Goal: Task Accomplishment & Management: Use online tool/utility

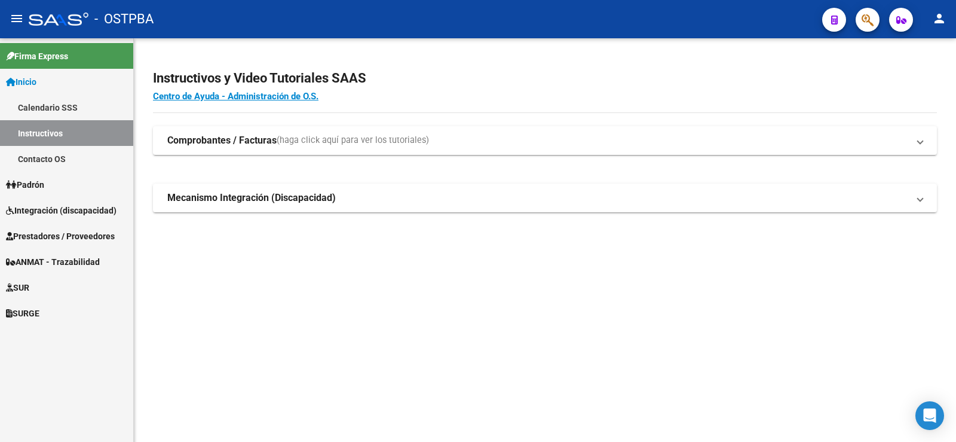
click at [29, 287] on span "SUR" at bounding box center [17, 287] width 23 height 13
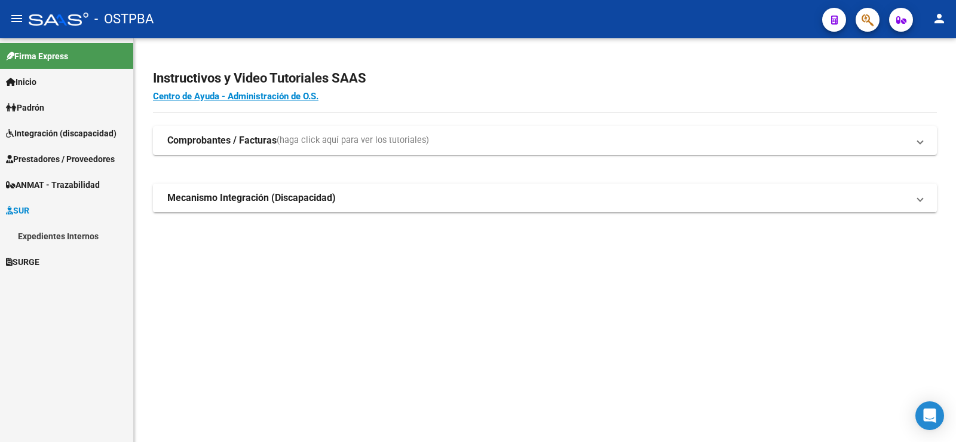
click at [50, 235] on link "Expedientes Internos" at bounding box center [66, 236] width 133 height 26
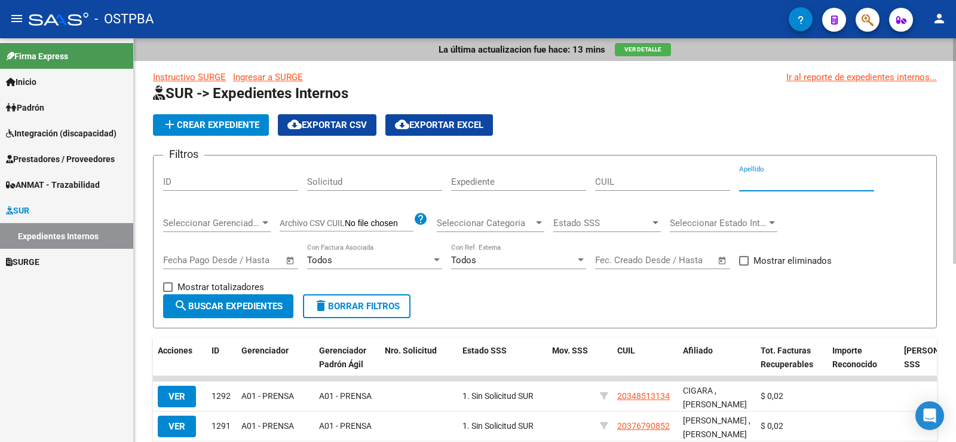
click at [762, 182] on input "Apellido" at bounding box center [806, 181] width 135 height 11
type input "morales"
click at [249, 308] on span "search Buscar Expedientes" at bounding box center [228, 306] width 109 height 11
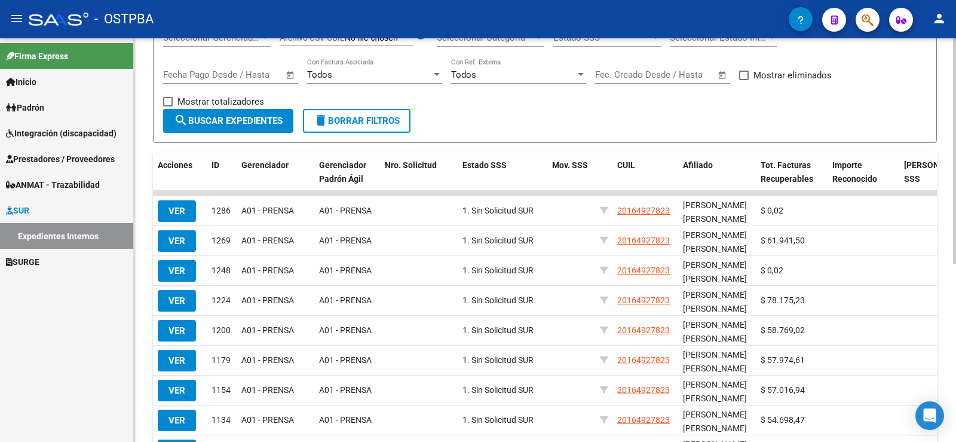
scroll to position [239, 0]
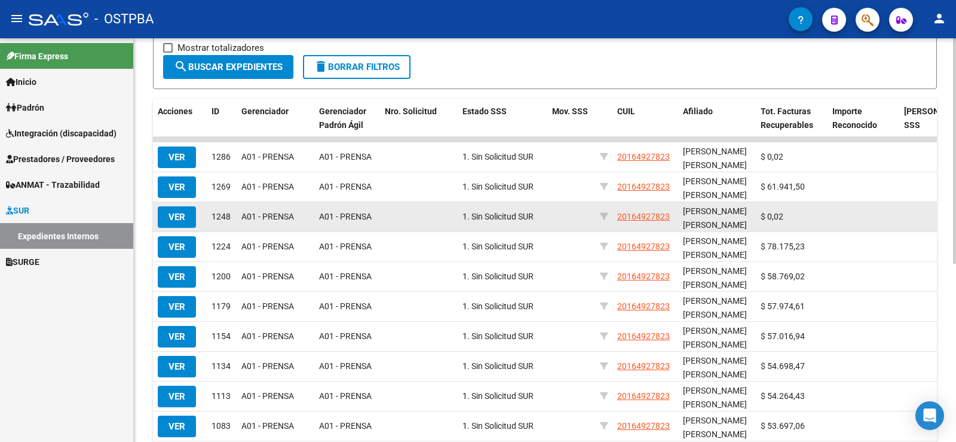
click at [180, 214] on span "VER" at bounding box center [177, 217] width 17 height 11
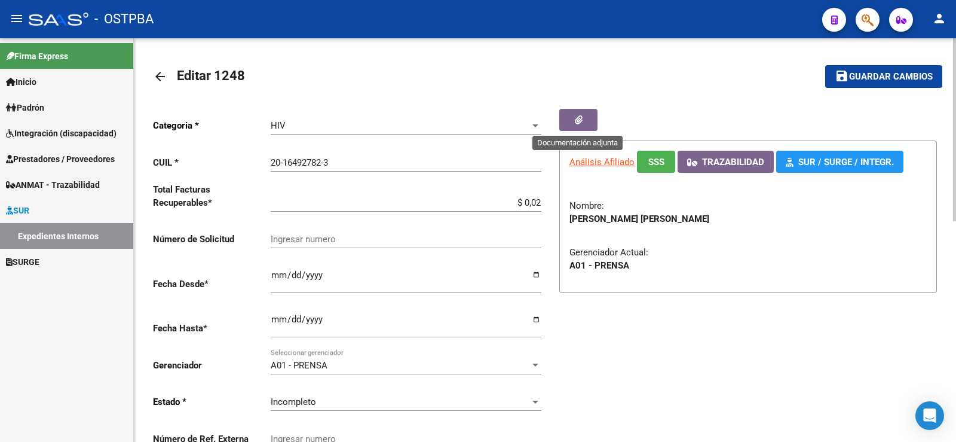
click at [578, 122] on icon "button" at bounding box center [579, 119] width 8 height 9
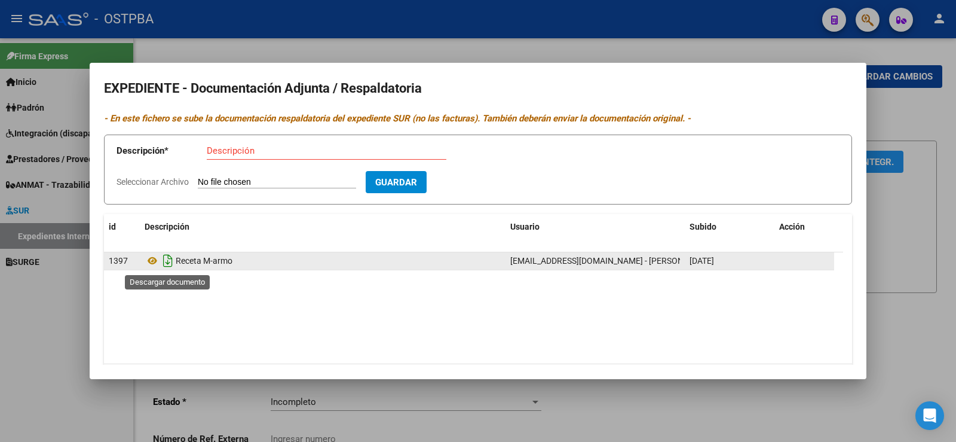
click at [168, 263] on icon "Descargar documento" at bounding box center [168, 260] width 16 height 19
click at [38, 311] on div at bounding box center [478, 221] width 956 height 442
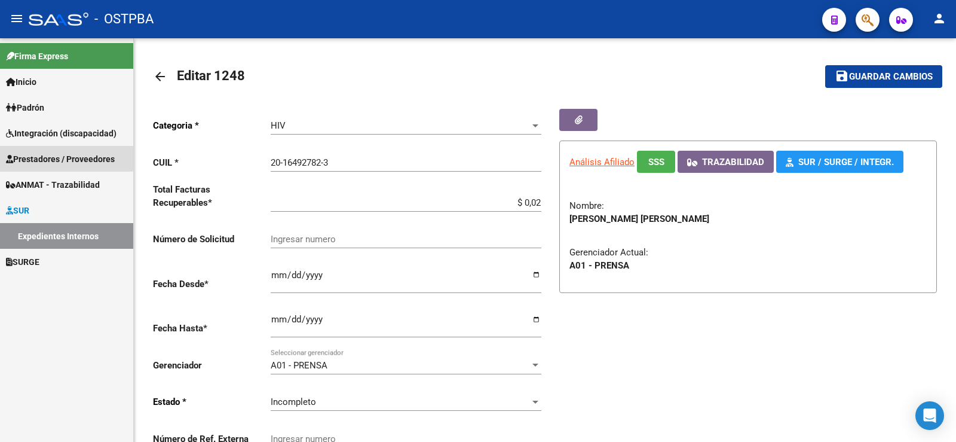
click at [58, 157] on span "Prestadores / Proveedores" at bounding box center [60, 158] width 109 height 13
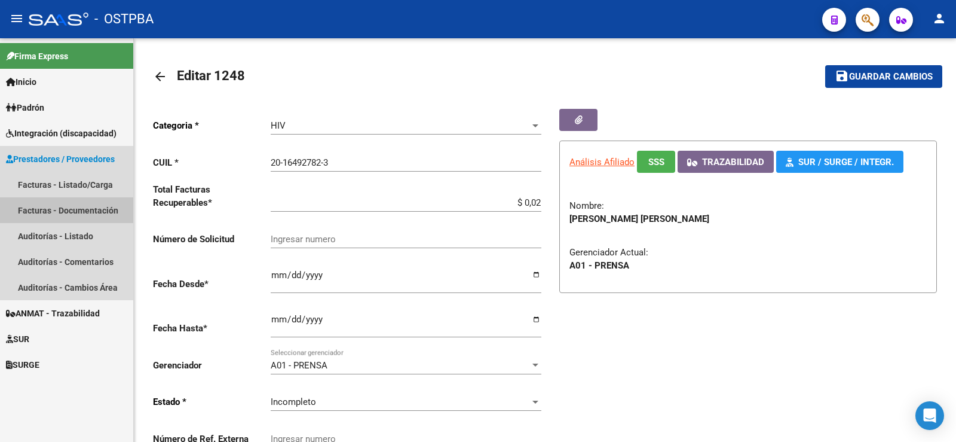
click at [65, 210] on link "Facturas - Documentación" at bounding box center [66, 210] width 133 height 26
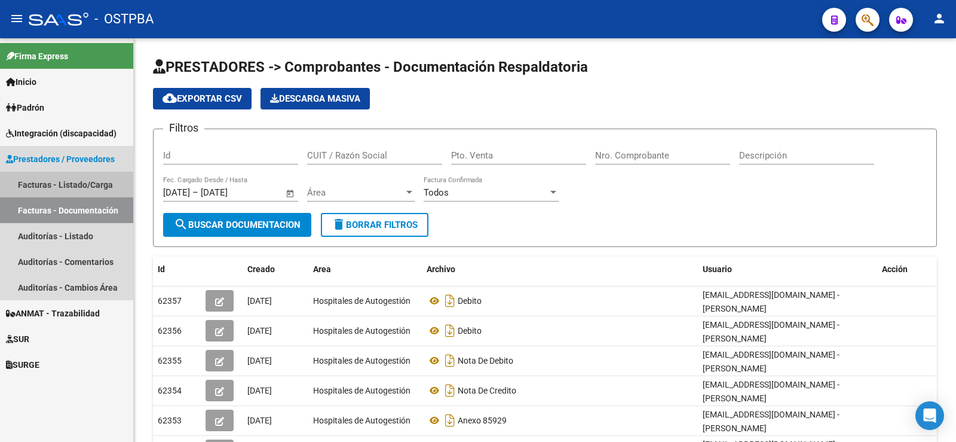
click at [68, 183] on link "Facturas - Listado/Carga" at bounding box center [66, 185] width 133 height 26
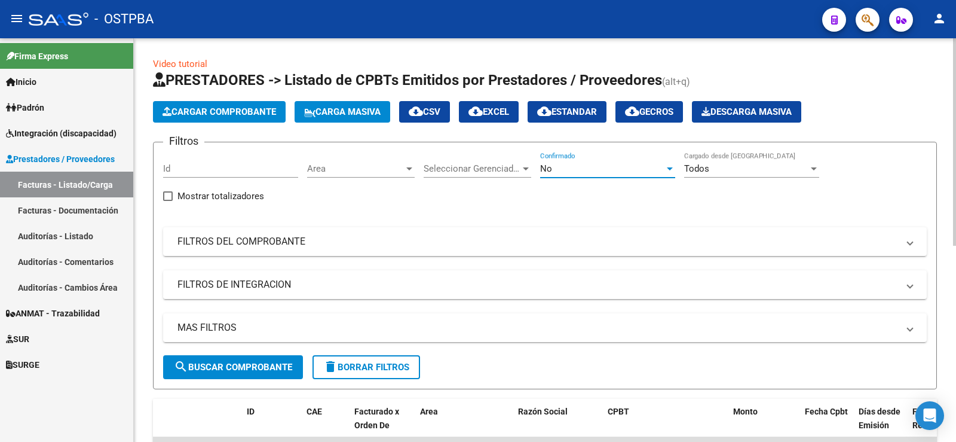
click at [672, 167] on div at bounding box center [670, 168] width 6 height 3
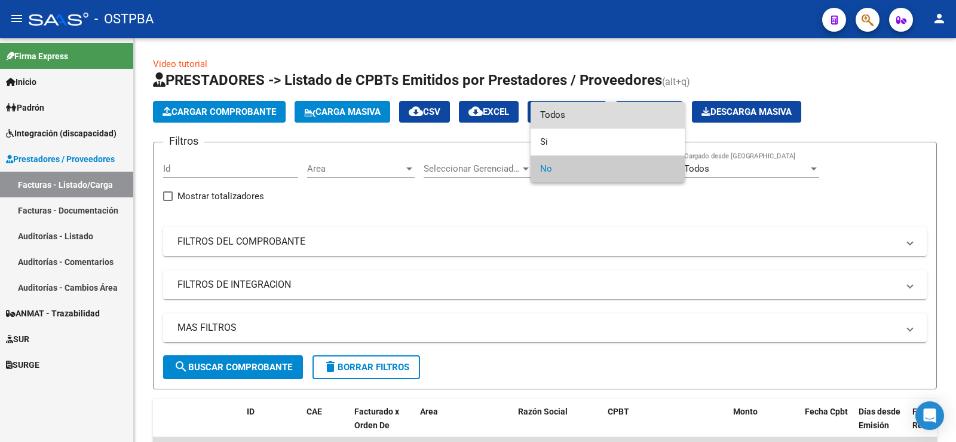
click at [574, 112] on span "Todos" at bounding box center [607, 115] width 135 height 27
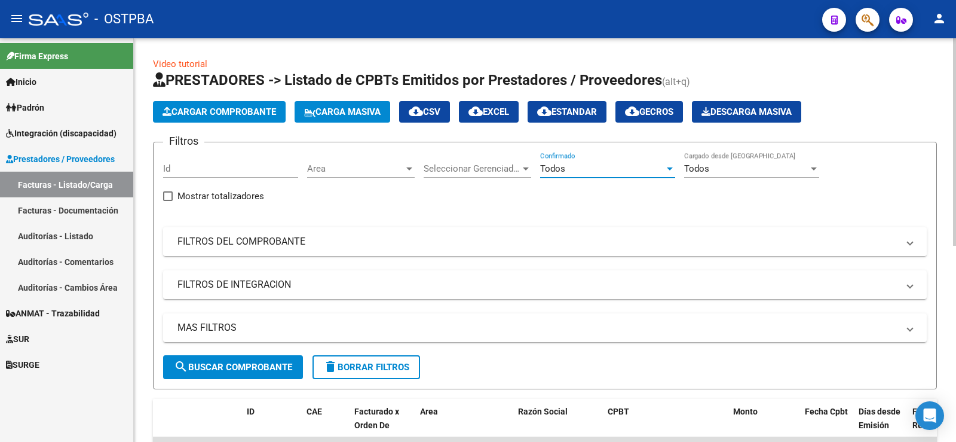
click at [265, 243] on mat-panel-title "FILTROS DEL COMPROBANTE" at bounding box center [538, 241] width 721 height 13
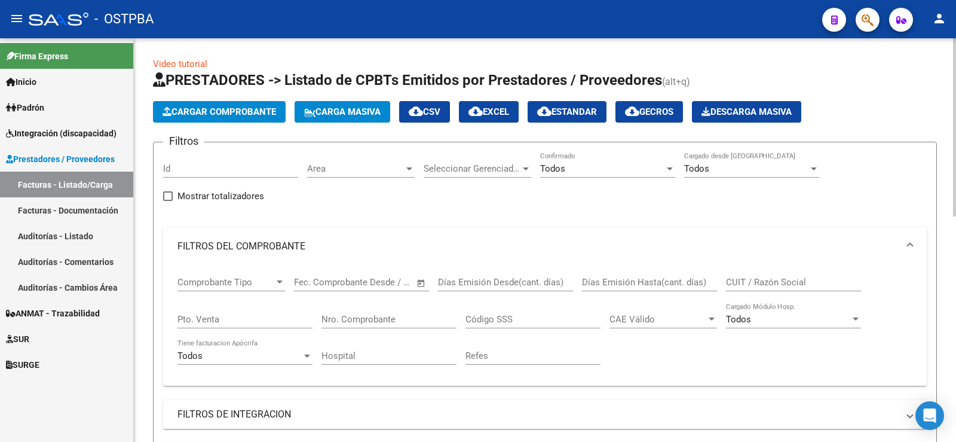
click at [363, 319] on input "Nro. Comprobante" at bounding box center [389, 319] width 135 height 11
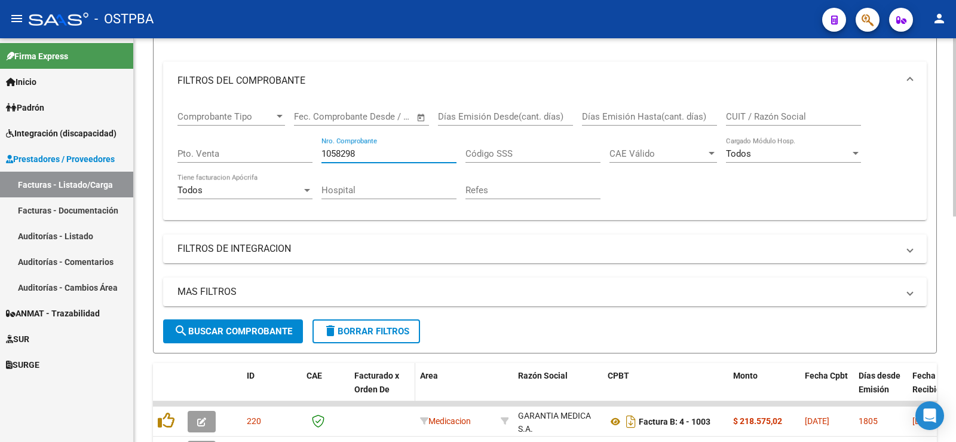
scroll to position [179, 0]
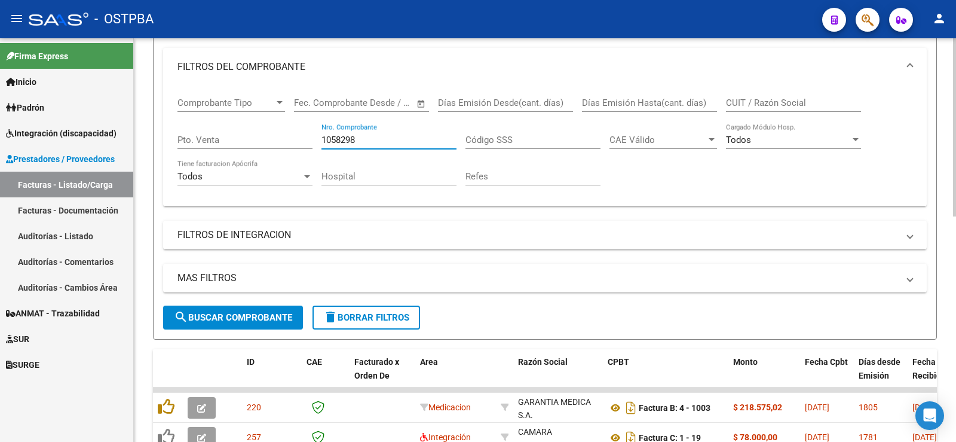
type input "1058298"
click at [252, 316] on span "search Buscar Comprobante" at bounding box center [233, 317] width 118 height 11
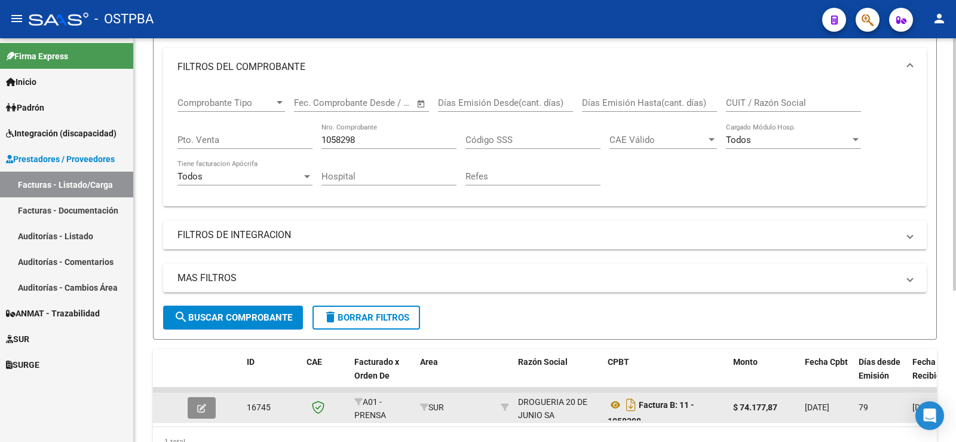
click at [195, 409] on button "button" at bounding box center [202, 408] width 28 height 22
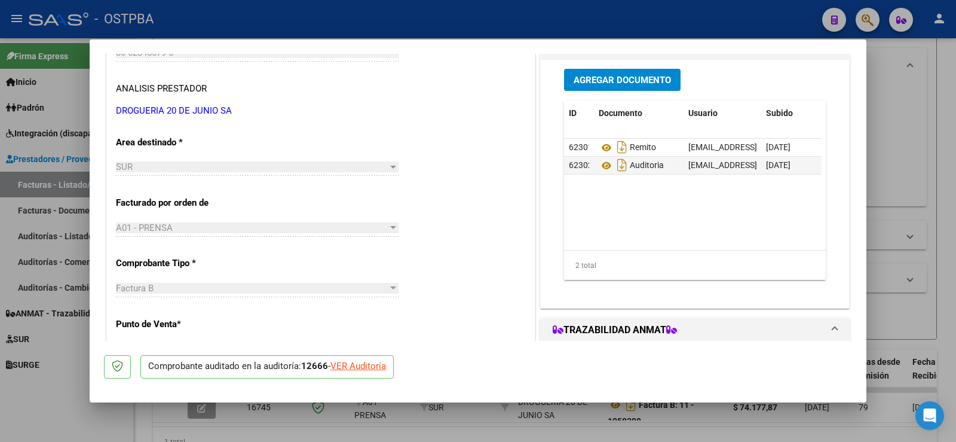
scroll to position [60, 0]
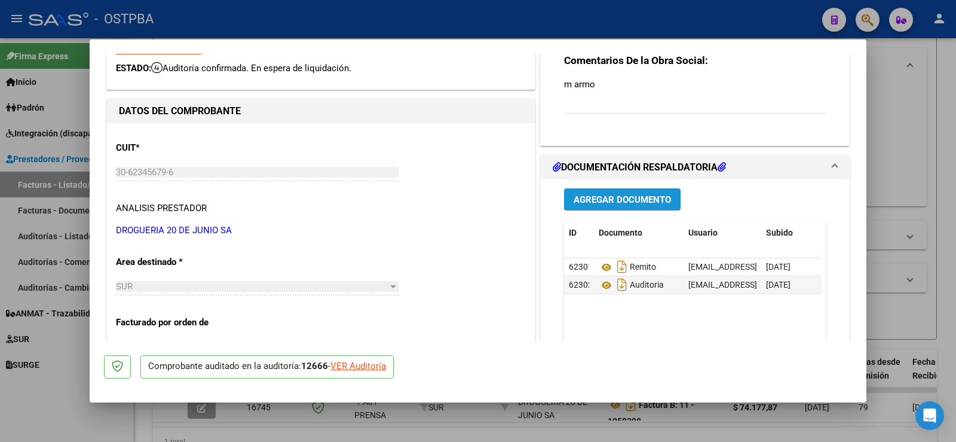
click at [613, 198] on span "Agregar Documento" at bounding box center [622, 199] width 97 height 11
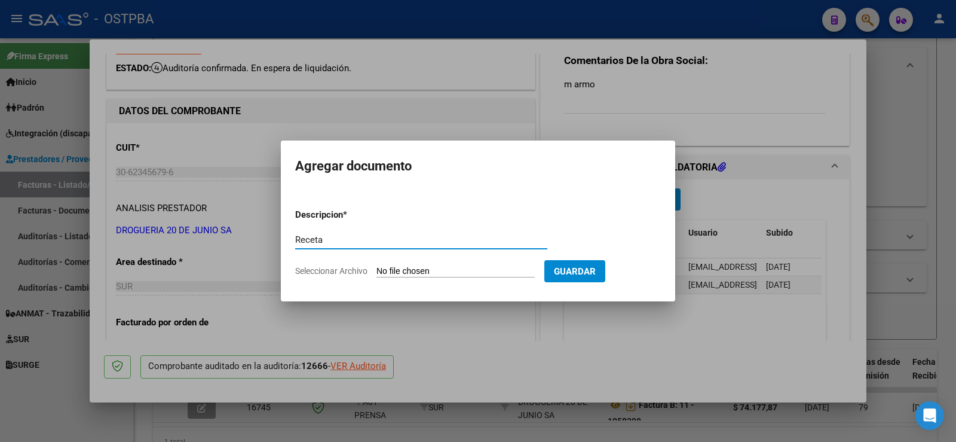
type input "Receta"
click at [440, 268] on input "Seleccionar Archivo" at bounding box center [456, 271] width 158 height 11
type input "C:\fakepath\RECETA_M-ARMO-ID_1397.pdf"
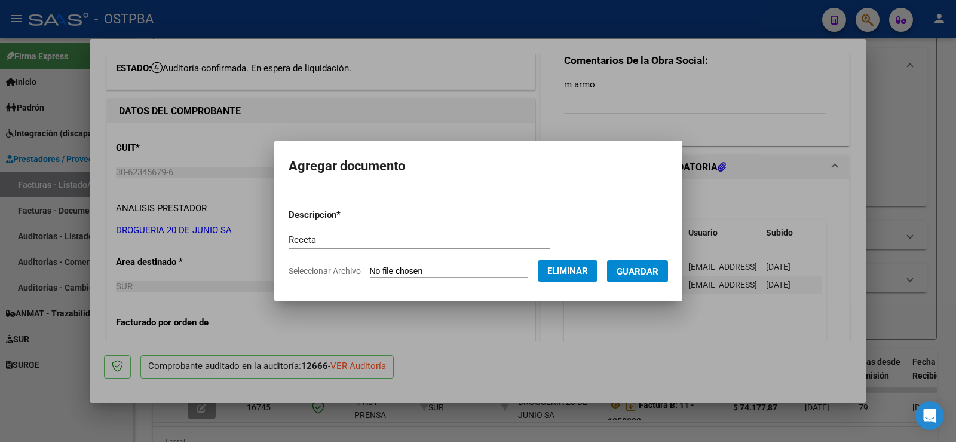
click at [653, 274] on span "Guardar" at bounding box center [638, 271] width 42 height 11
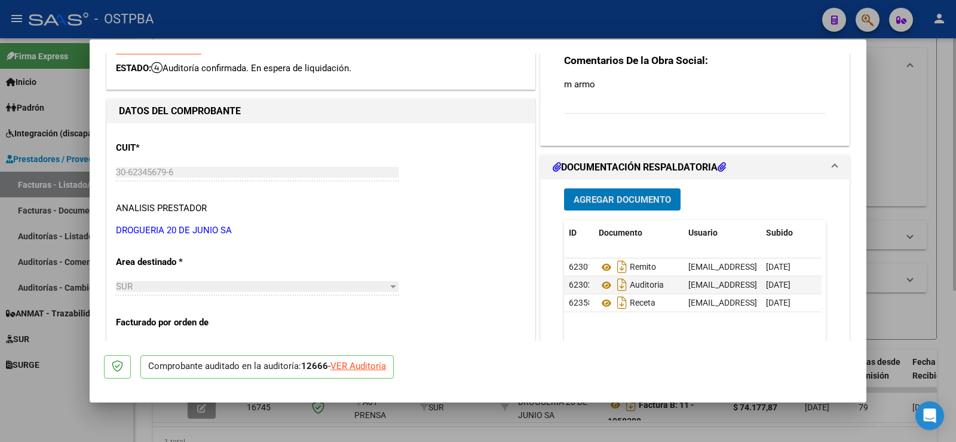
click at [892, 116] on div at bounding box center [478, 221] width 956 height 442
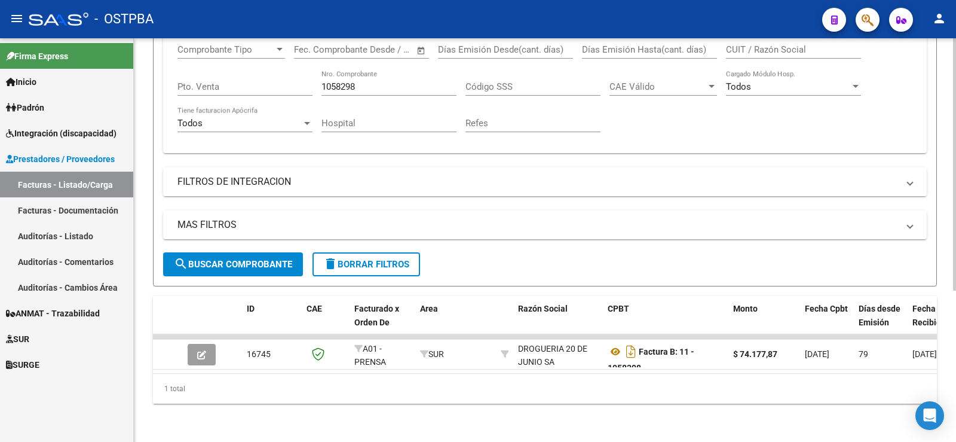
scroll to position [241, 0]
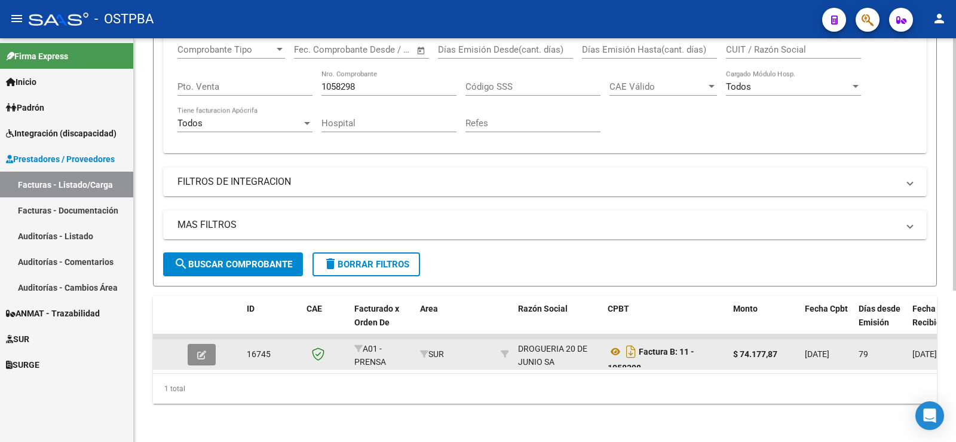
click at [207, 346] on button "button" at bounding box center [202, 355] width 28 height 22
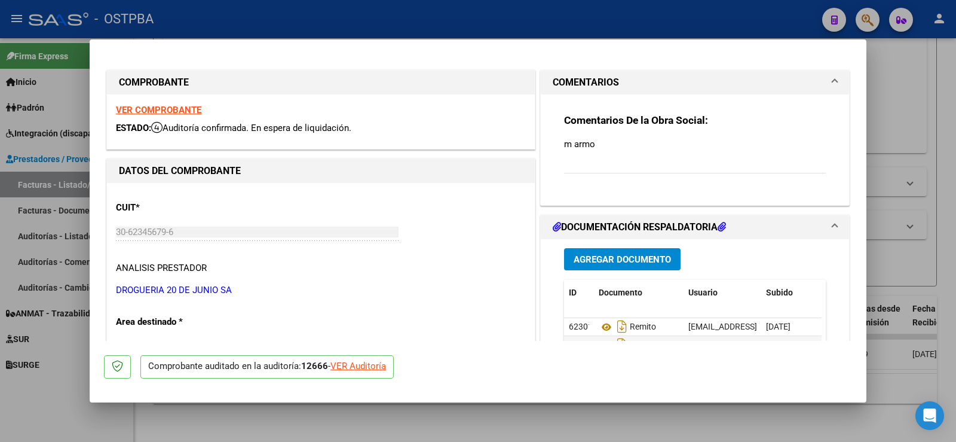
scroll to position [239, 0]
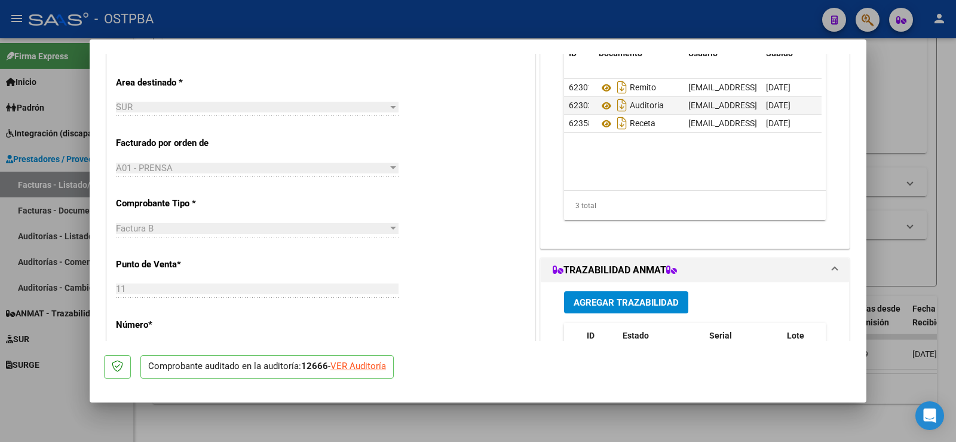
click at [57, 369] on div at bounding box center [478, 221] width 956 height 442
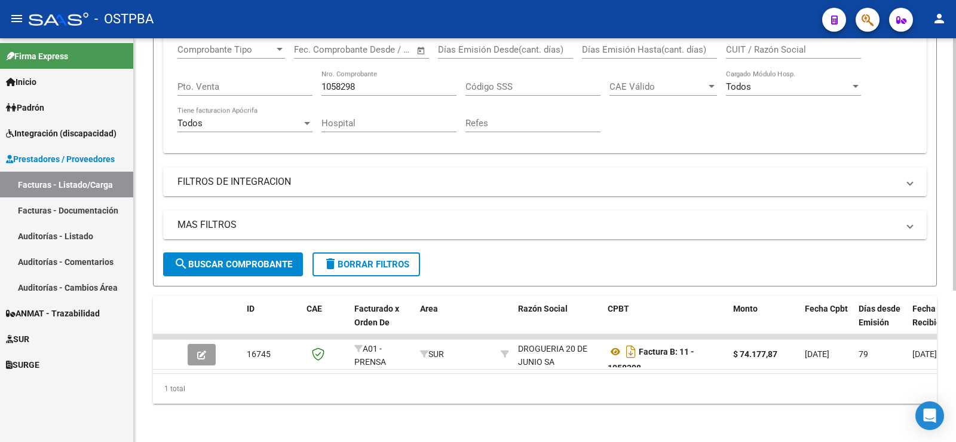
scroll to position [0, 0]
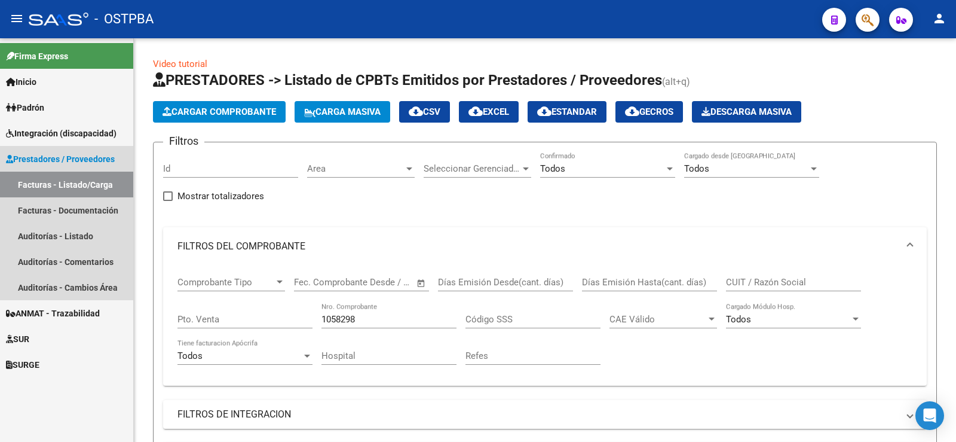
click at [56, 185] on link "Facturas - Listado/Carga" at bounding box center [66, 185] width 133 height 26
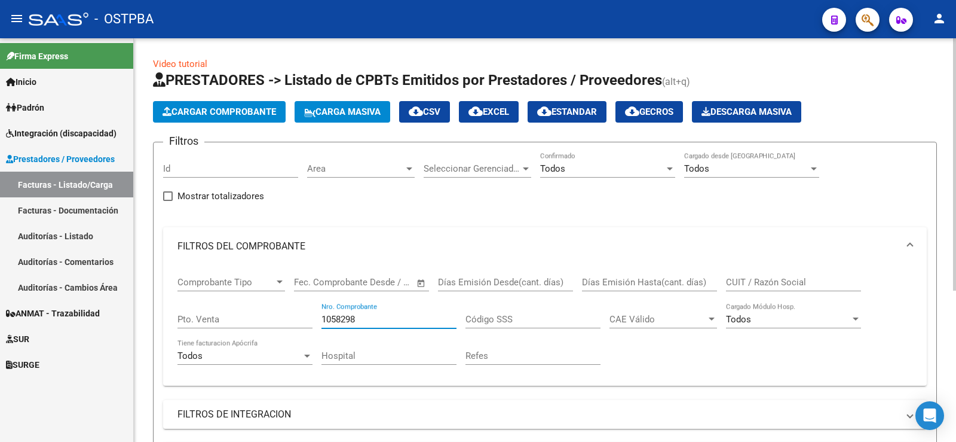
drag, startPoint x: 333, startPoint y: 316, endPoint x: 390, endPoint y: 324, distance: 57.3
click at [390, 324] on input "1058298" at bounding box center [389, 319] width 135 height 11
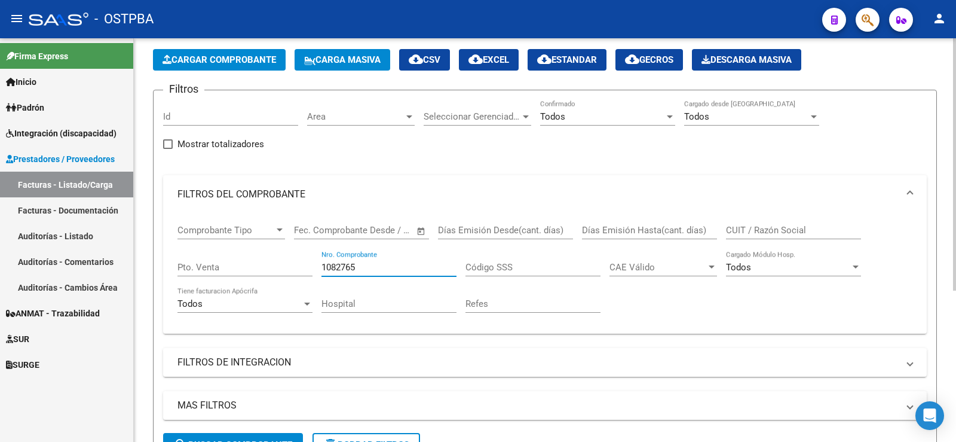
scroll to position [120, 0]
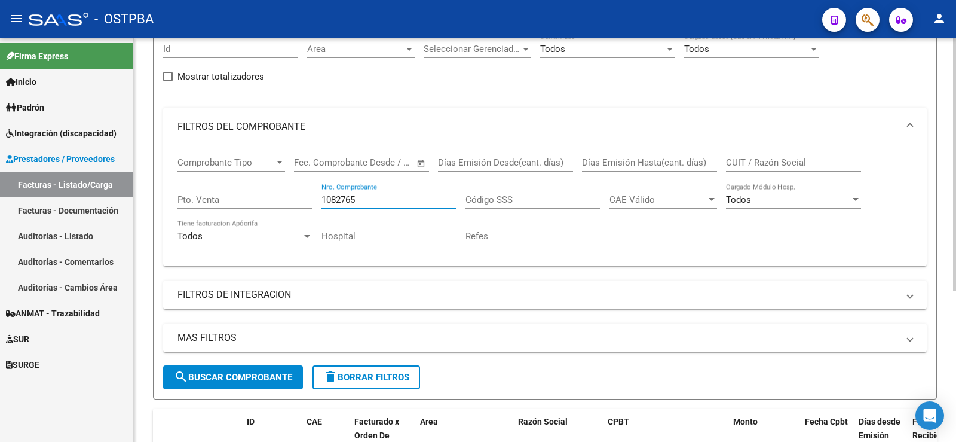
type input "1082765"
click at [249, 378] on span "search Buscar Comprobante" at bounding box center [233, 377] width 118 height 11
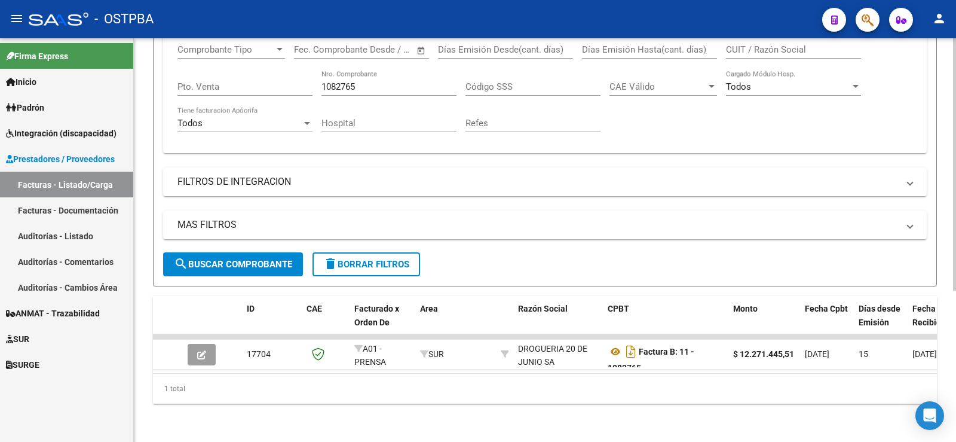
scroll to position [241, 0]
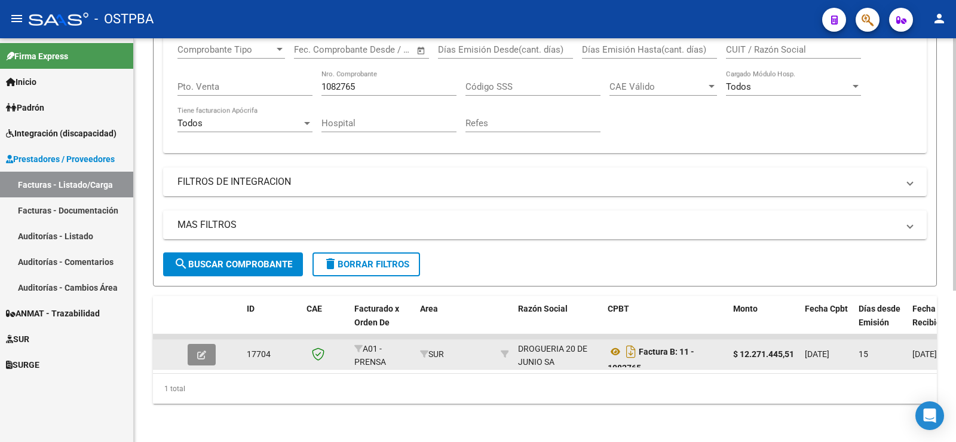
click at [204, 350] on icon "button" at bounding box center [201, 354] width 9 height 9
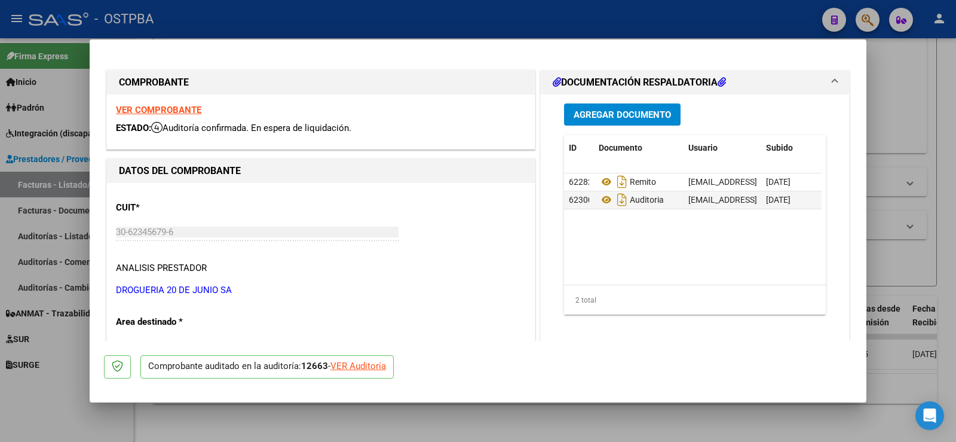
click at [36, 340] on div at bounding box center [478, 221] width 956 height 442
type input "$ 0,00"
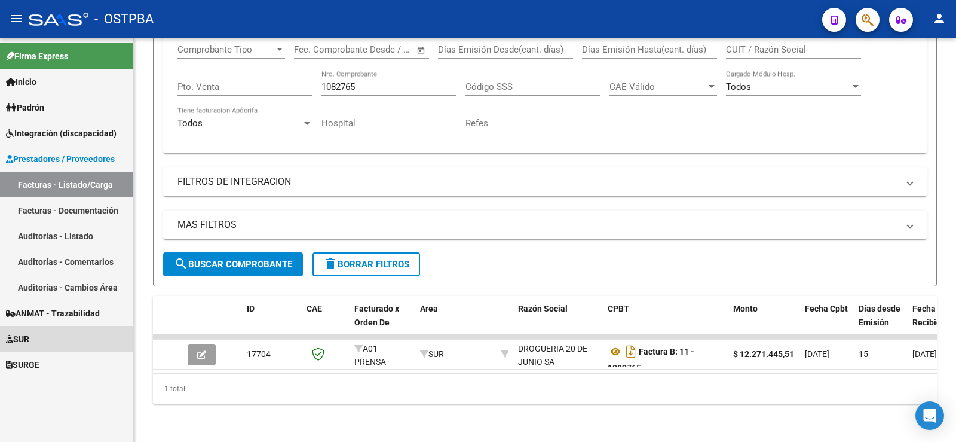
click at [47, 337] on link "SUR" at bounding box center [66, 339] width 133 height 26
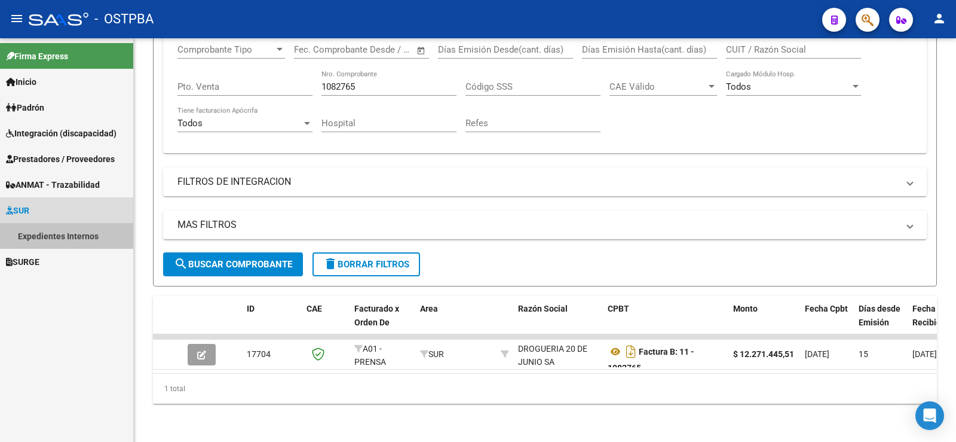
click at [55, 236] on link "Expedientes Internos" at bounding box center [66, 236] width 133 height 26
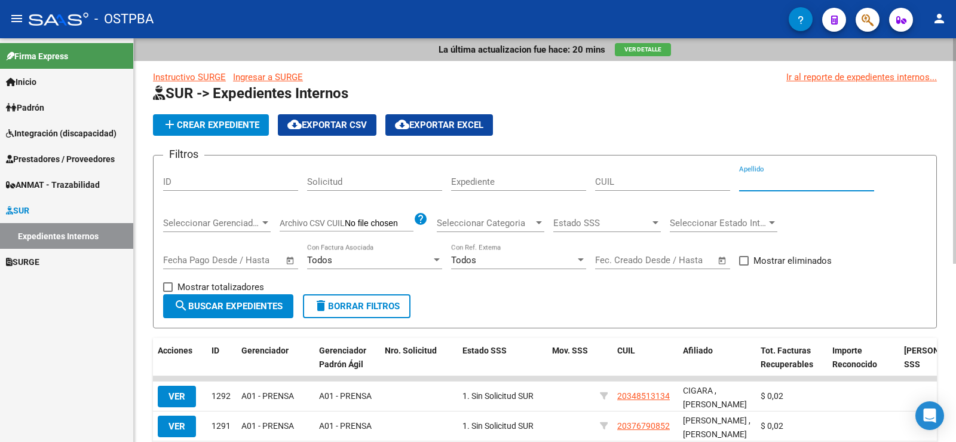
click at [766, 177] on input "Apellido" at bounding box center [806, 181] width 135 height 11
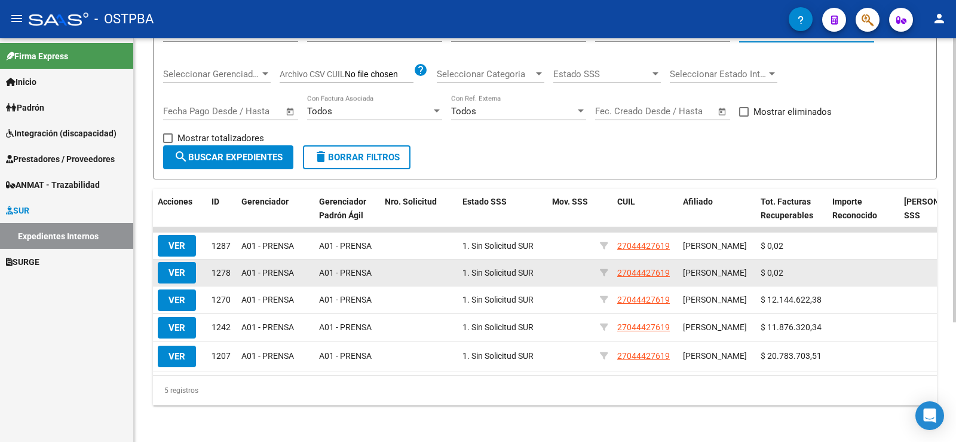
scroll to position [170, 0]
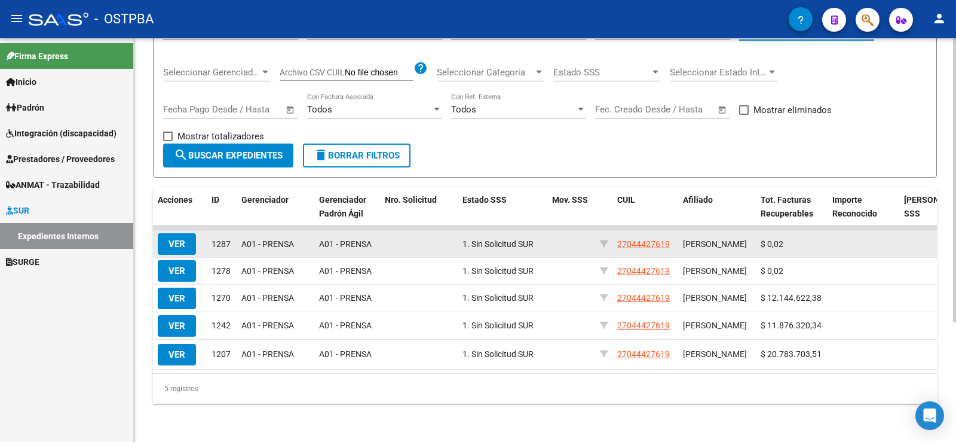
type input "[PERSON_NAME]"
click at [179, 238] on span "VER" at bounding box center [177, 243] width 17 height 11
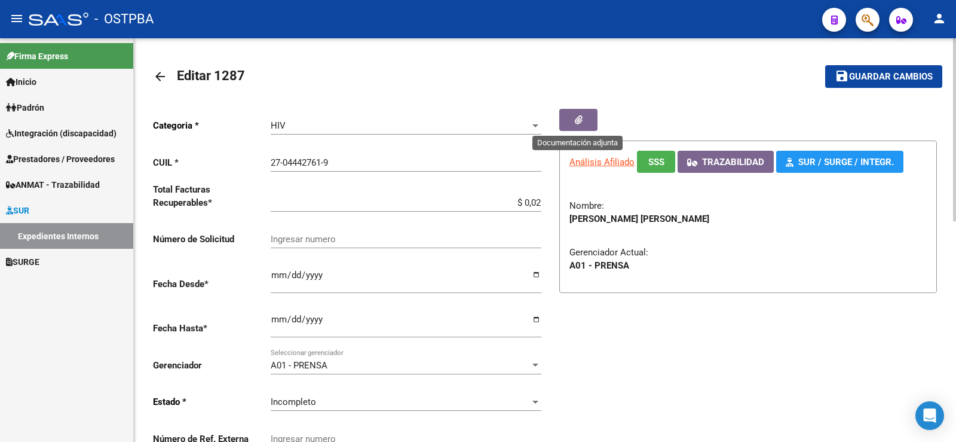
click at [583, 120] on button "button" at bounding box center [578, 120] width 38 height 22
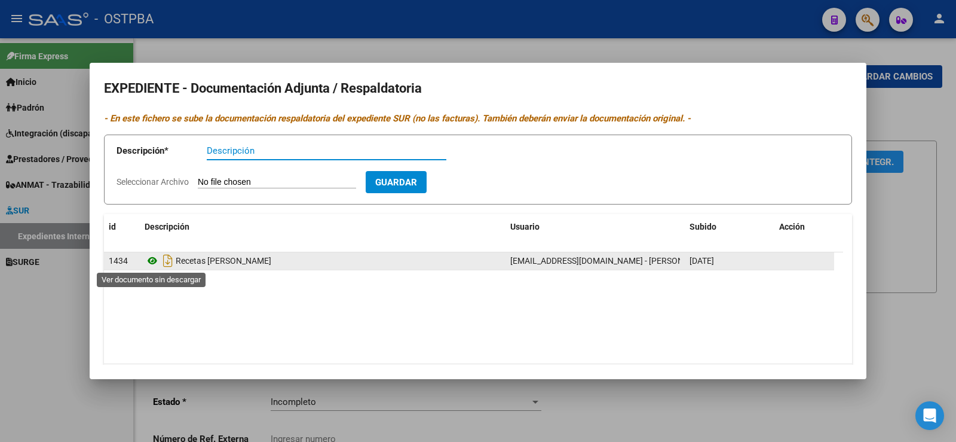
click at [152, 260] on icon at bounding box center [153, 260] width 16 height 14
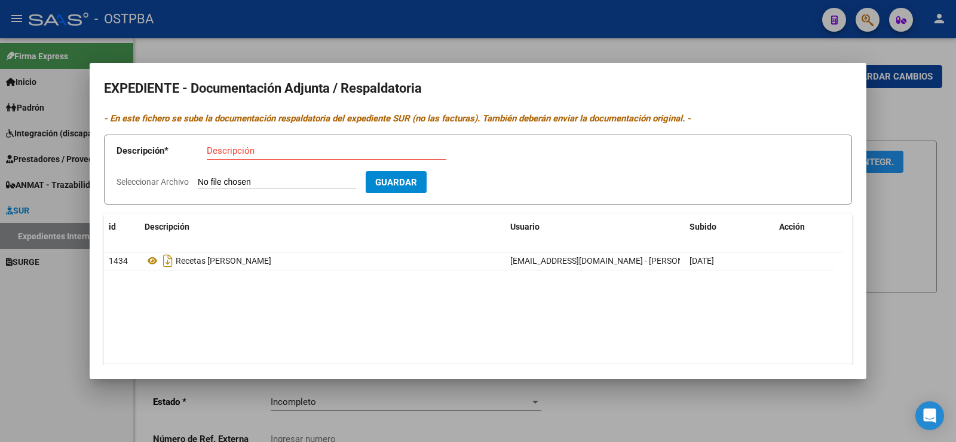
click at [25, 310] on div at bounding box center [478, 221] width 956 height 442
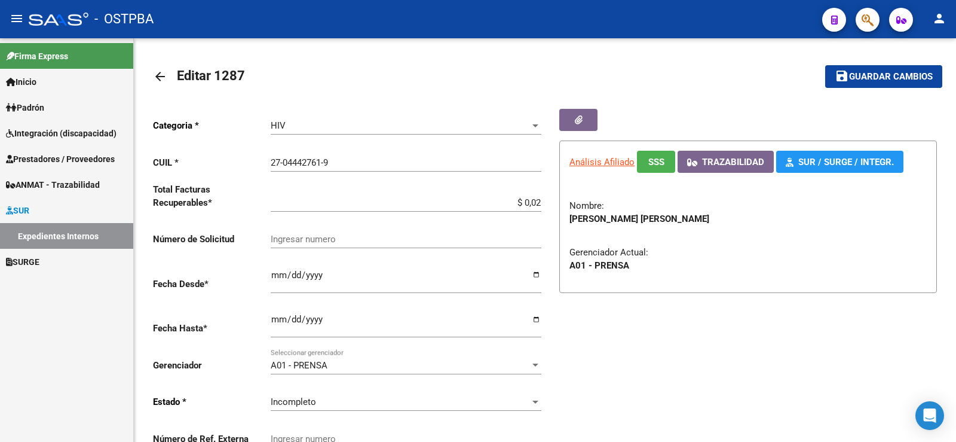
drag, startPoint x: 51, startPoint y: 235, endPoint x: 105, endPoint y: 234, distance: 53.2
click at [51, 236] on link "Expedientes Internos" at bounding box center [66, 236] width 133 height 26
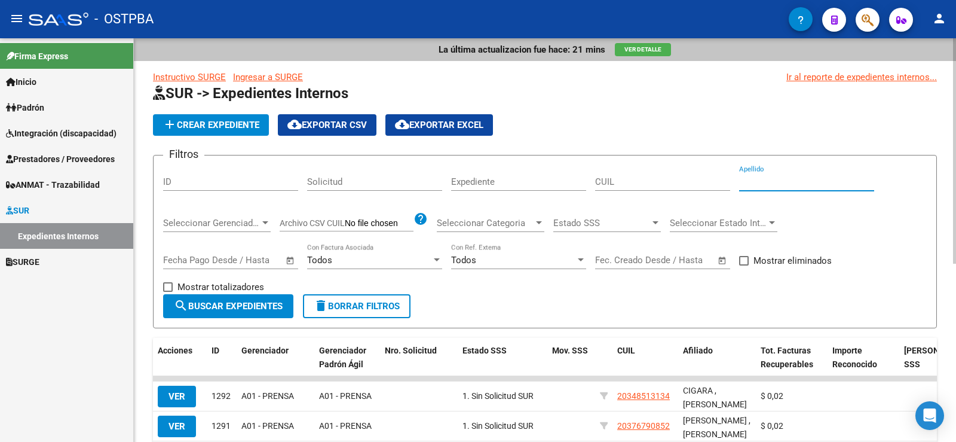
click at [754, 179] on input "Apellido" at bounding box center [806, 181] width 135 height 11
type input "[PERSON_NAME]"
click at [217, 299] on button "search Buscar Expedientes" at bounding box center [228, 306] width 130 height 24
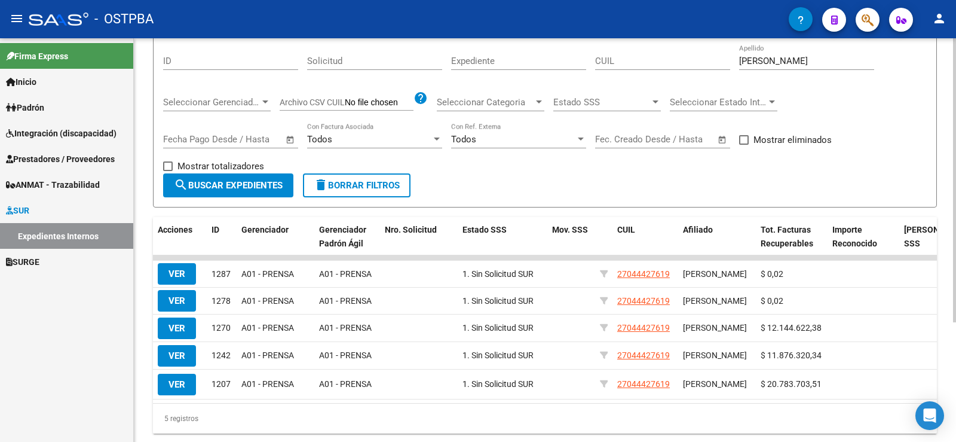
scroll to position [170, 0]
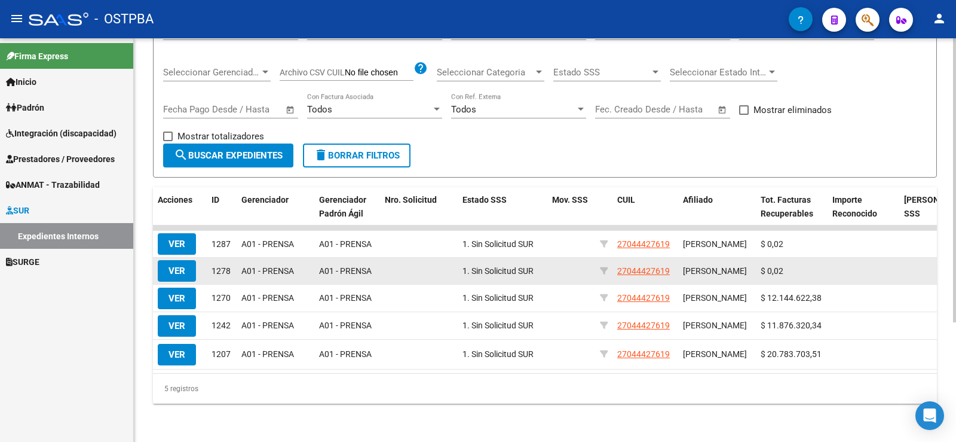
click at [172, 265] on span "VER" at bounding box center [177, 270] width 17 height 11
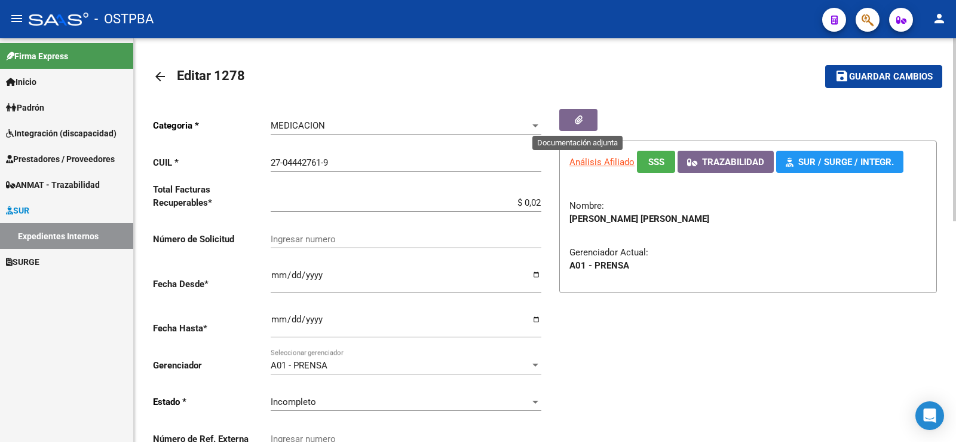
click at [580, 118] on icon "button" at bounding box center [579, 119] width 8 height 9
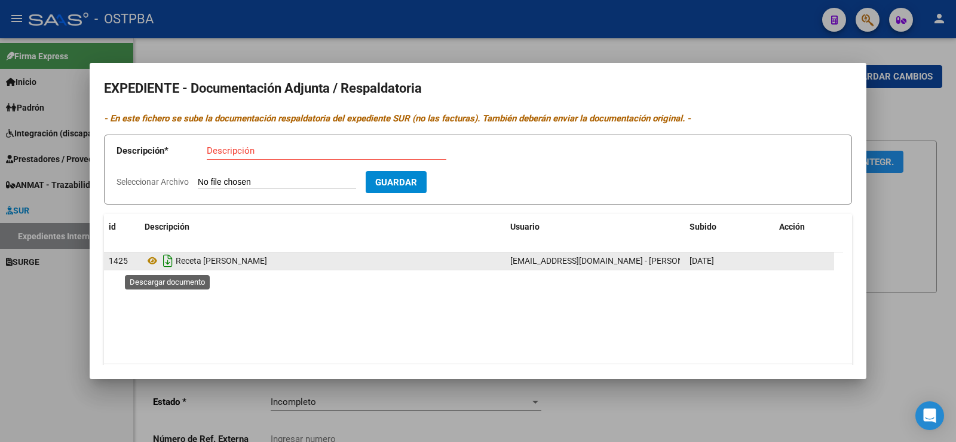
click at [168, 261] on icon "Descargar documento" at bounding box center [168, 260] width 16 height 19
click at [59, 312] on div at bounding box center [478, 221] width 956 height 442
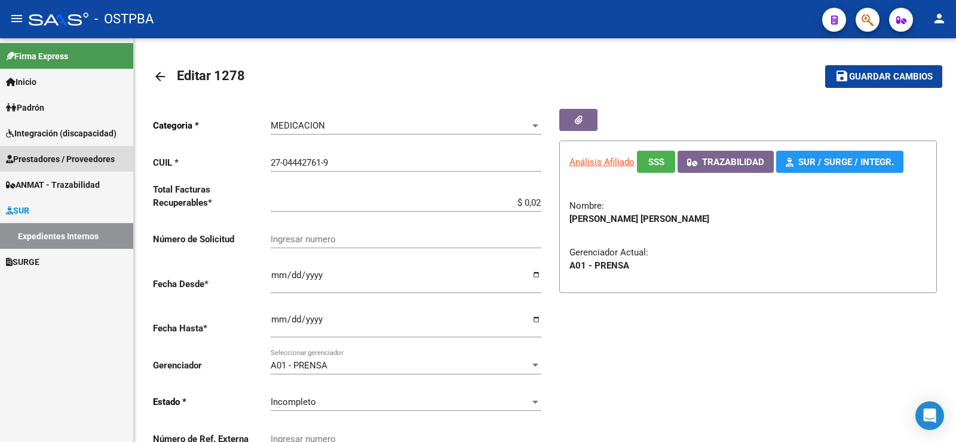
click at [50, 158] on span "Prestadores / Proveedores" at bounding box center [60, 158] width 109 height 13
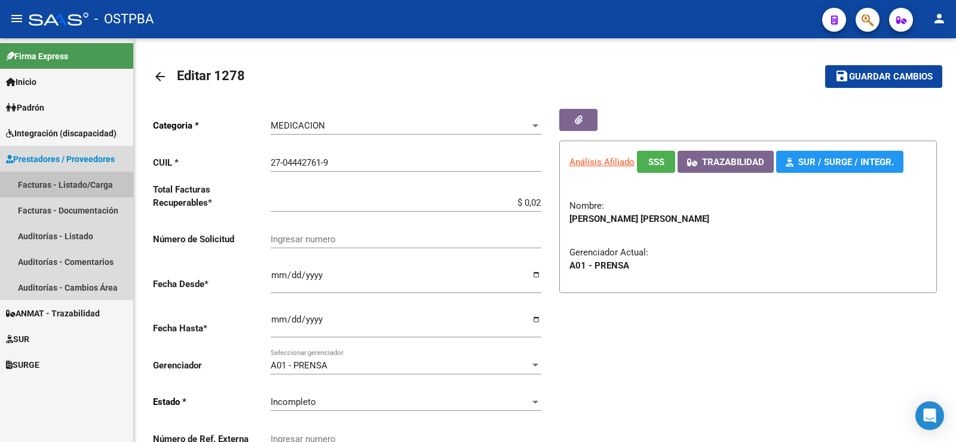
click at [45, 185] on link "Facturas - Listado/Carga" at bounding box center [66, 185] width 133 height 26
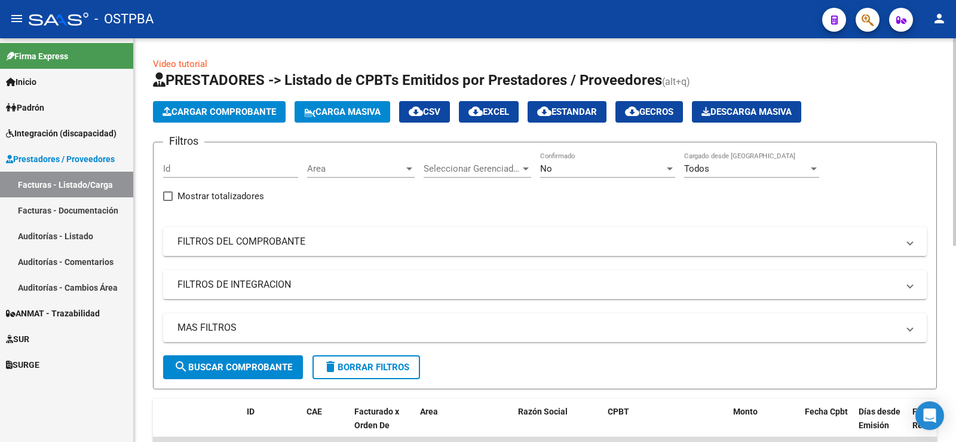
click at [667, 169] on div at bounding box center [670, 168] width 6 height 3
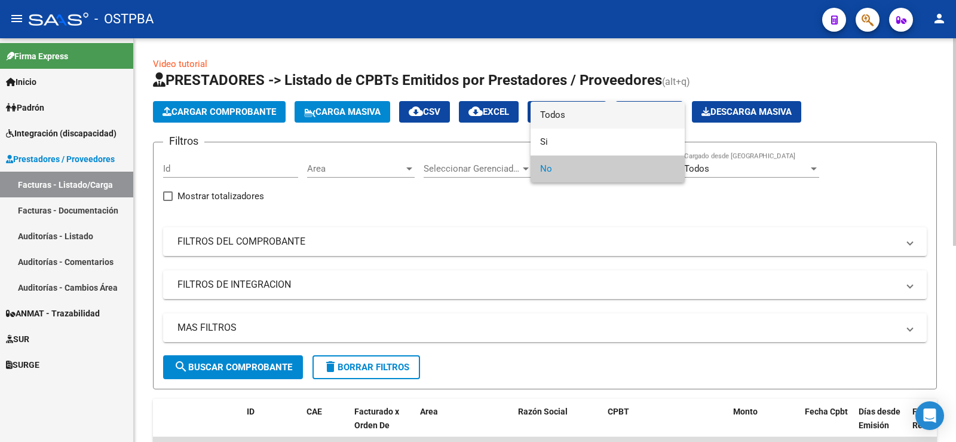
click at [570, 116] on span "Todos" at bounding box center [607, 115] width 135 height 27
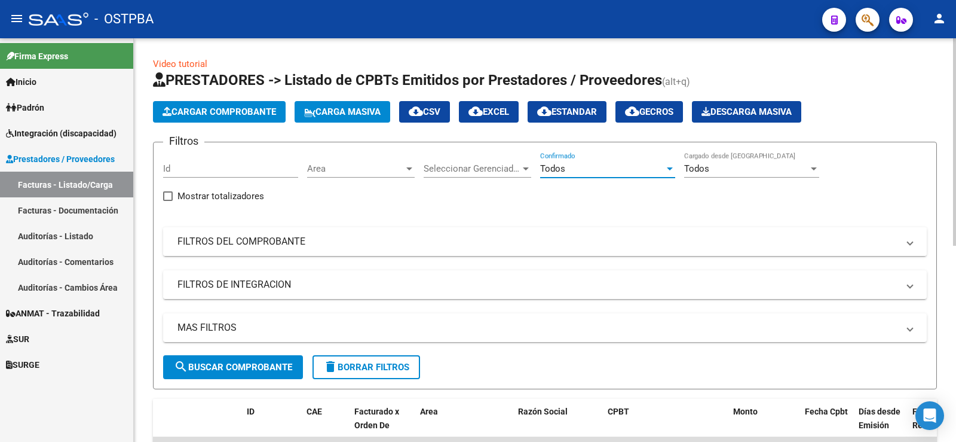
click at [234, 243] on mat-panel-title "FILTROS DEL COMPROBANTE" at bounding box center [538, 241] width 721 height 13
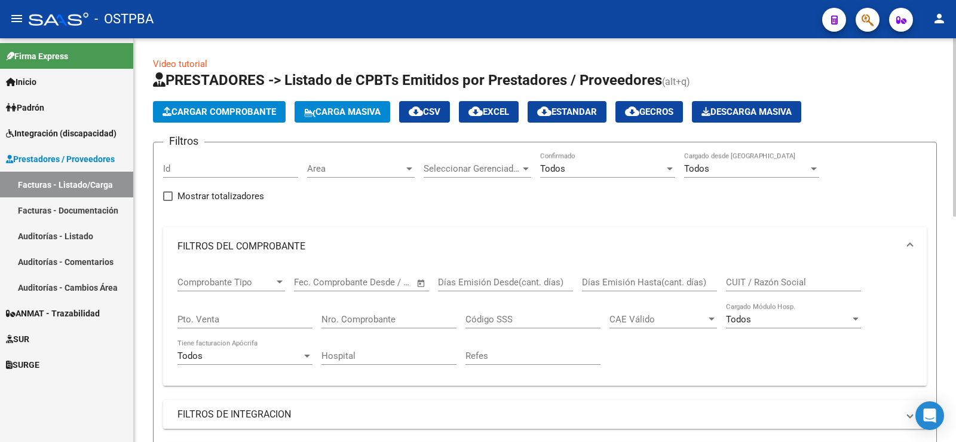
scroll to position [179, 0]
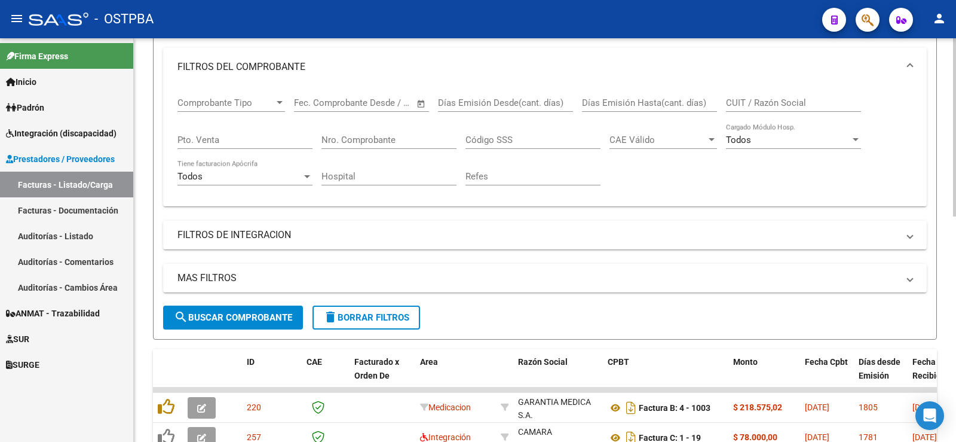
click at [250, 319] on span "search Buscar Comprobante" at bounding box center [233, 317] width 118 height 11
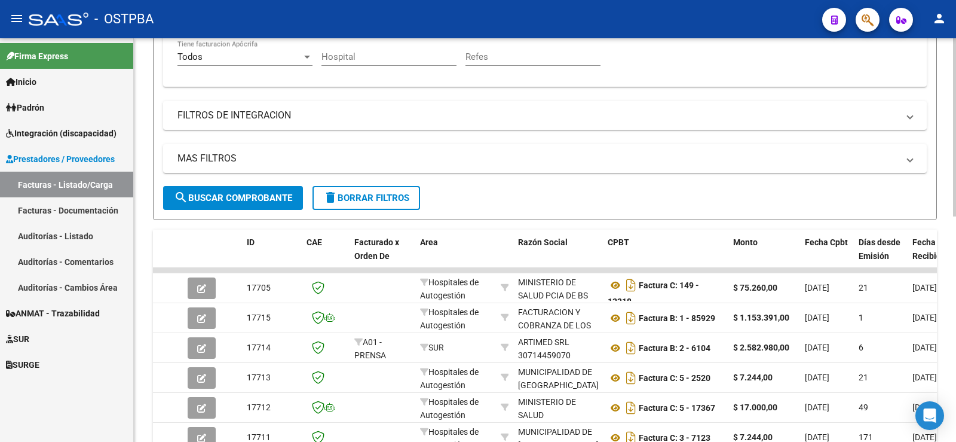
scroll to position [0, 0]
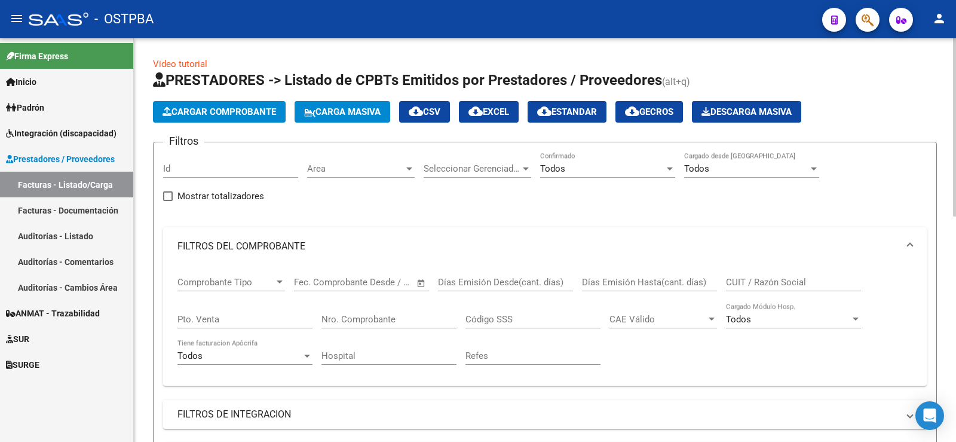
click at [366, 315] on input "Nro. Comprobante" at bounding box center [389, 319] width 135 height 11
drag, startPoint x: 332, startPoint y: 317, endPoint x: 347, endPoint y: 322, distance: 15.9
click at [347, 322] on input "107" at bounding box center [389, 319] width 135 height 11
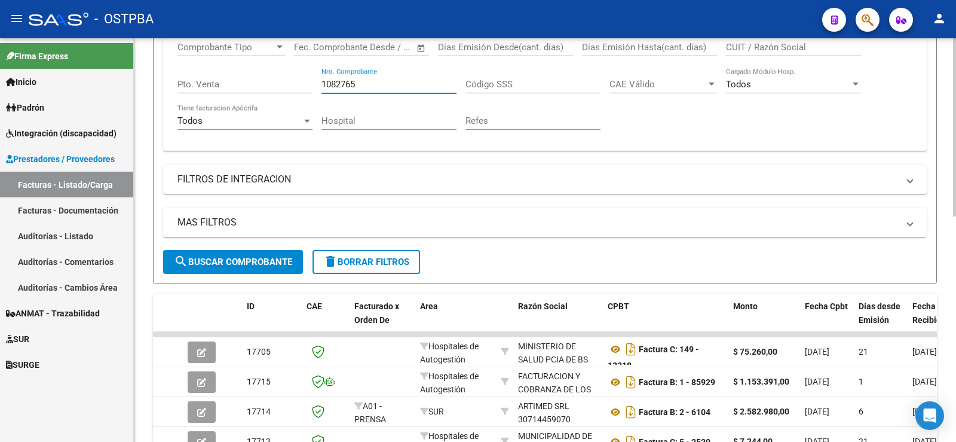
scroll to position [239, 0]
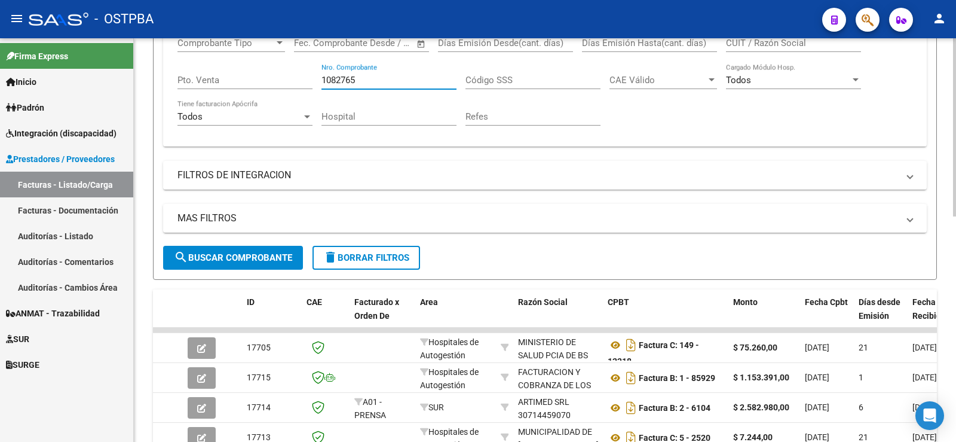
type input "1082765"
click at [260, 261] on span "search Buscar Comprobante" at bounding box center [233, 257] width 118 height 11
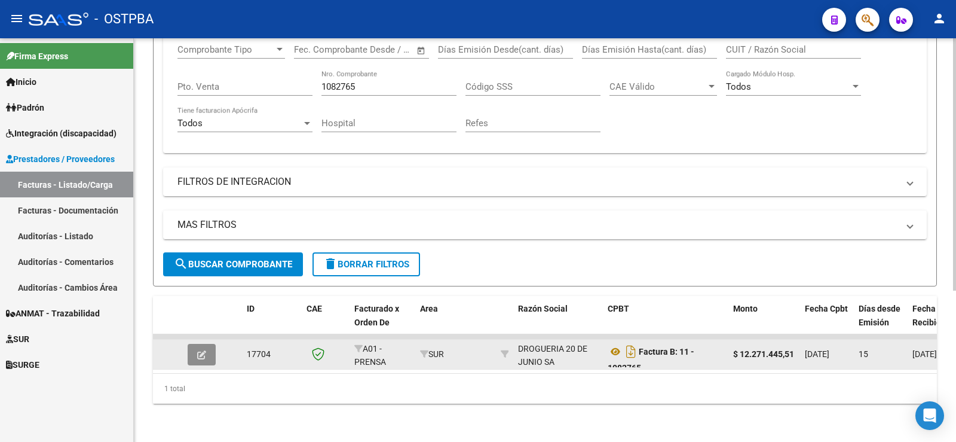
click at [203, 350] on icon "button" at bounding box center [201, 354] width 9 height 9
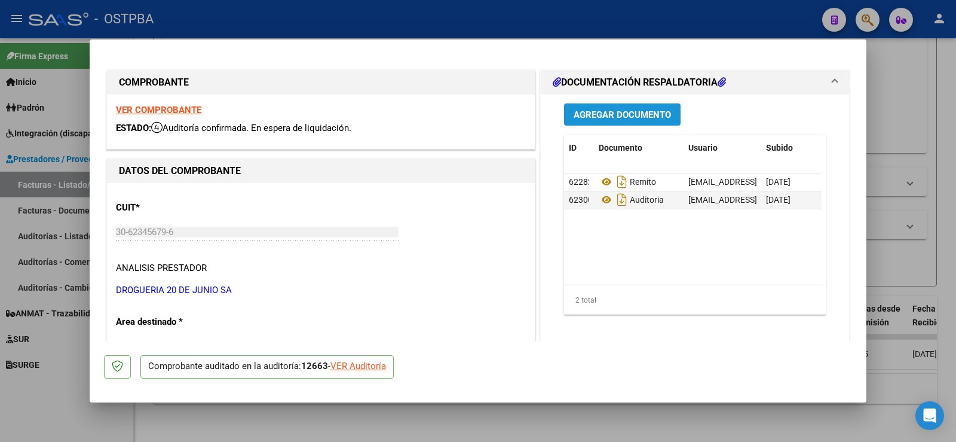
click at [617, 115] on span "Agregar Documento" at bounding box center [622, 114] width 97 height 11
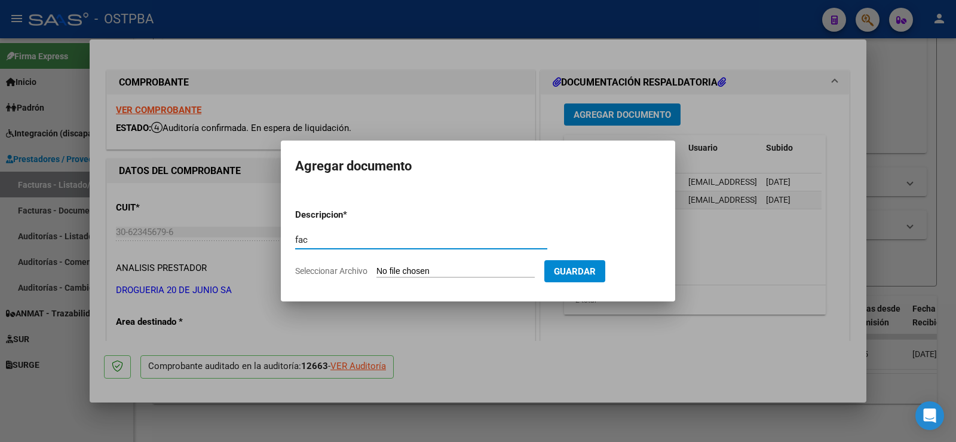
drag, startPoint x: 316, startPoint y: 239, endPoint x: 296, endPoint y: 239, distance: 19.7
click at [296, 239] on input "fac" at bounding box center [421, 239] width 252 height 11
drag, startPoint x: 332, startPoint y: 239, endPoint x: 258, endPoint y: 232, distance: 75.0
click at [258, 232] on div "COMPROBANTE VER COMPROBANTE ESTADO: Auditoría confirmada. En espera de liquidac…" at bounding box center [478, 221] width 956 height 442
type input "Recata"
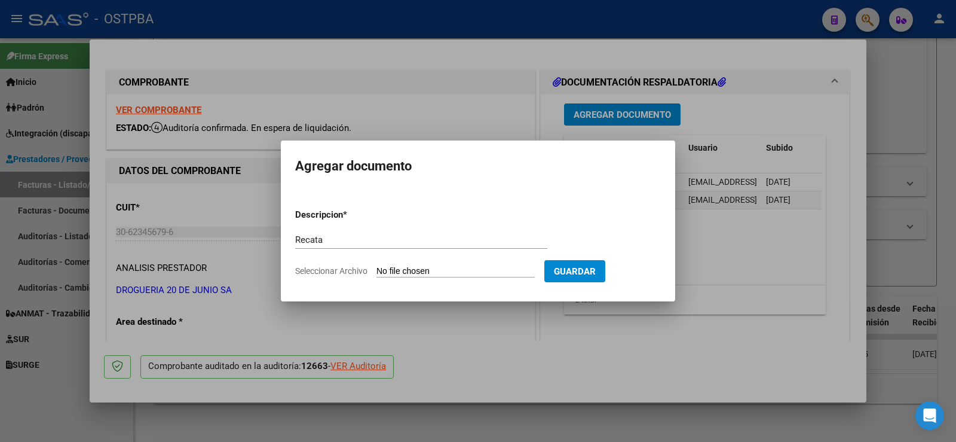
click at [422, 272] on input "Seleccionar Archivo" at bounding box center [456, 271] width 158 height 11
type input "C:\fakepath\RECETA_KAGEL-ID_1425.pdf"
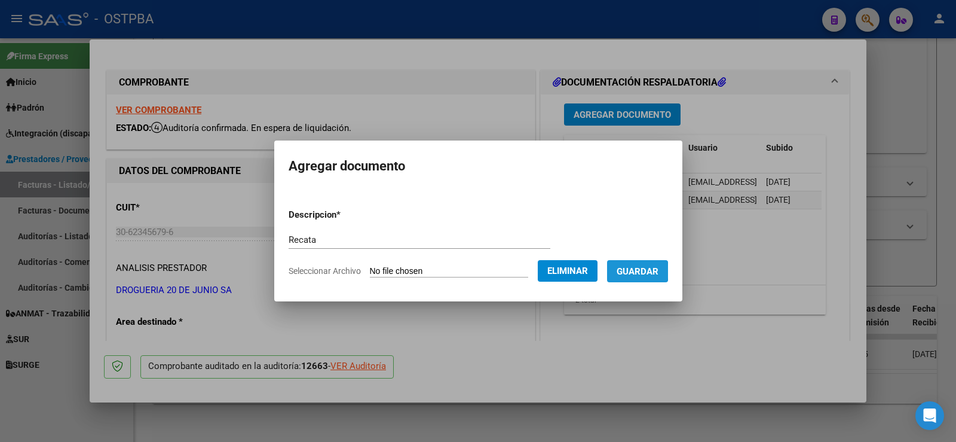
click at [645, 271] on span "Guardar" at bounding box center [638, 271] width 42 height 11
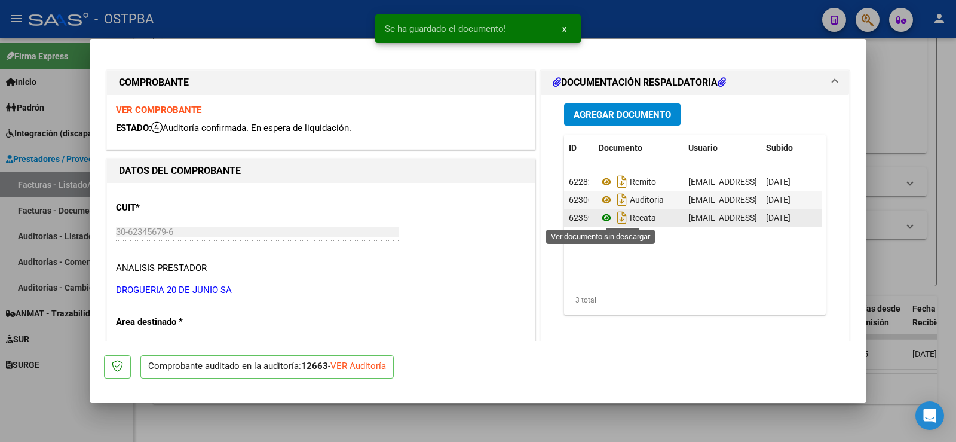
click at [604, 215] on icon at bounding box center [607, 217] width 16 height 14
